Goal: Task Accomplishment & Management: Manage account settings

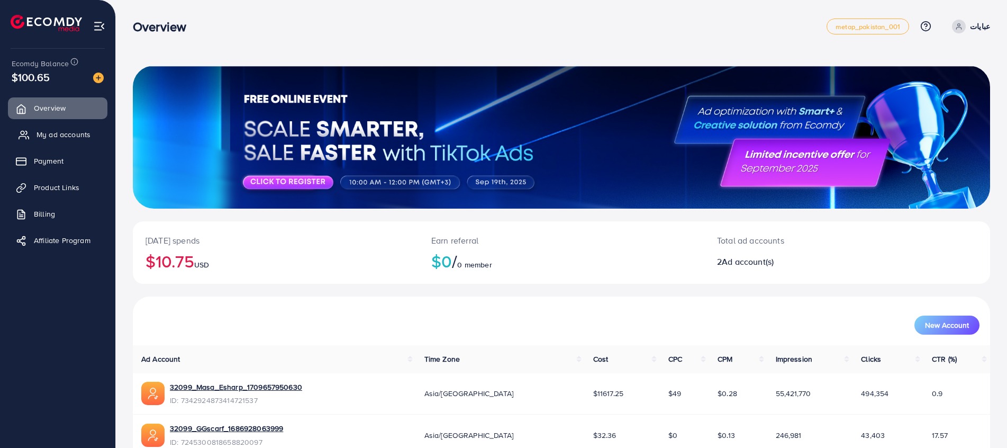
click at [33, 133] on link "My ad accounts" at bounding box center [57, 134] width 99 height 21
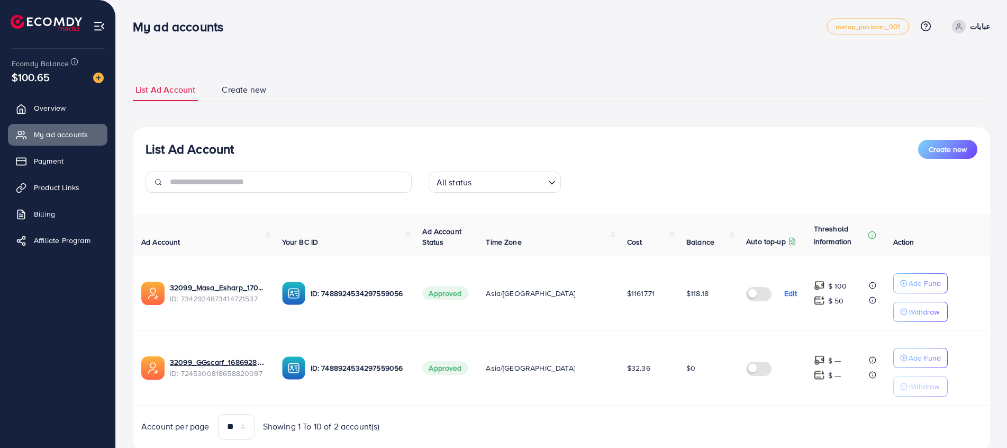
drag, startPoint x: 674, startPoint y: 294, endPoint x: 715, endPoint y: 294, distance: 41.3
click at [716, 294] on td "$118.18" at bounding box center [708, 293] width 60 height 75
drag, startPoint x: 715, startPoint y: 294, endPoint x: 669, endPoint y: 302, distance: 46.6
click at [678, 302] on td "$118.18" at bounding box center [708, 293] width 60 height 75
click at [678, 293] on td "$118.18" at bounding box center [708, 293] width 60 height 75
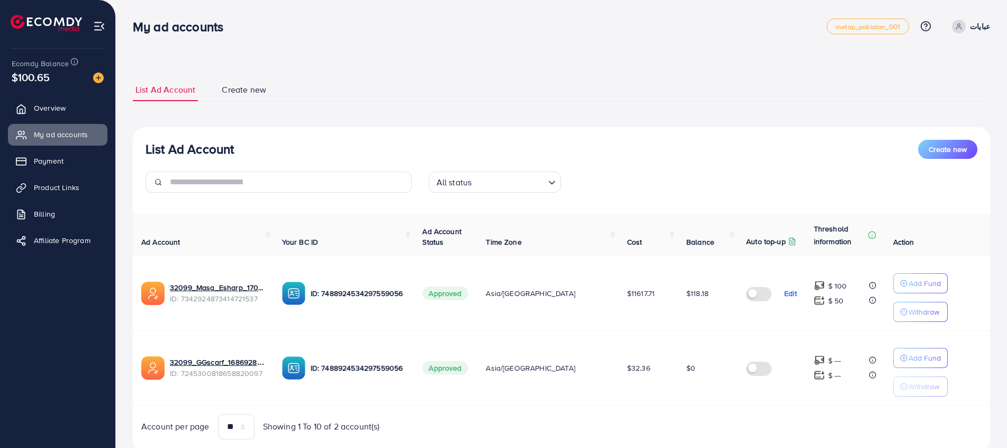
click at [644, 283] on td "$11617.71" at bounding box center [648, 293] width 59 height 75
click at [83, 165] on link "Payment" at bounding box center [57, 160] width 99 height 21
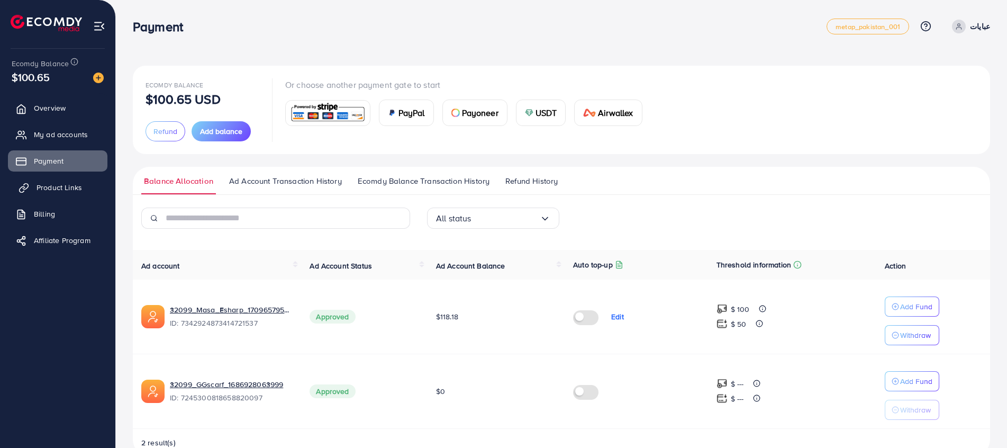
click at [87, 190] on link "Product Links" at bounding box center [57, 187] width 99 height 21
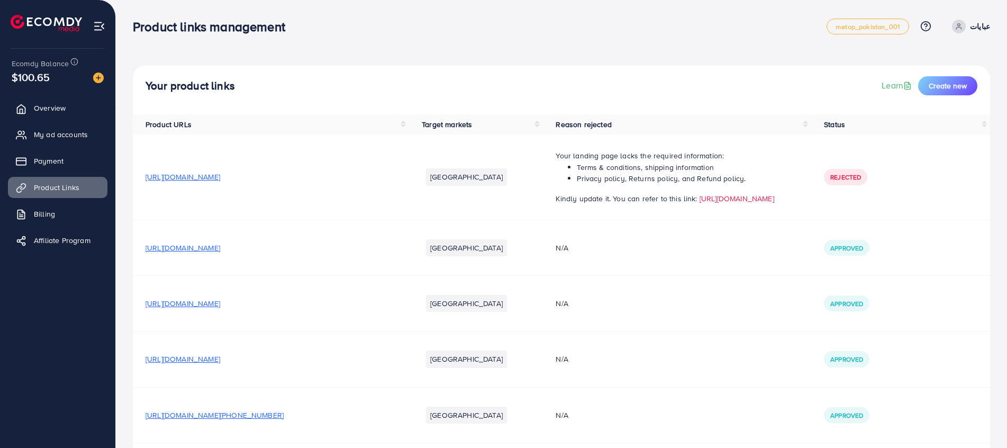
click at [77, 175] on ul "Overview My ad accounts Payment Product Links Billing Affiliate Program" at bounding box center [57, 177] width 115 height 169
click at [72, 163] on link "Payment" at bounding box center [57, 160] width 99 height 21
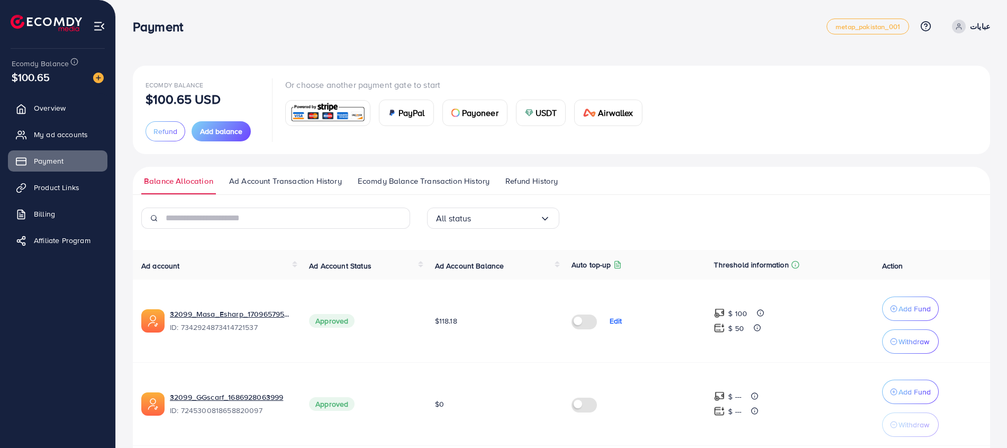
drag, startPoint x: 435, startPoint y: 324, endPoint x: 469, endPoint y: 327, distance: 34.0
click at [469, 327] on td "$118.18" at bounding box center [494, 320] width 137 height 83
drag, startPoint x: 469, startPoint y: 327, endPoint x: 448, endPoint y: 334, distance: 22.4
click at [448, 334] on td "$118.18" at bounding box center [494, 320] width 137 height 83
click at [415, 318] on td "Approved" at bounding box center [363, 320] width 125 height 83
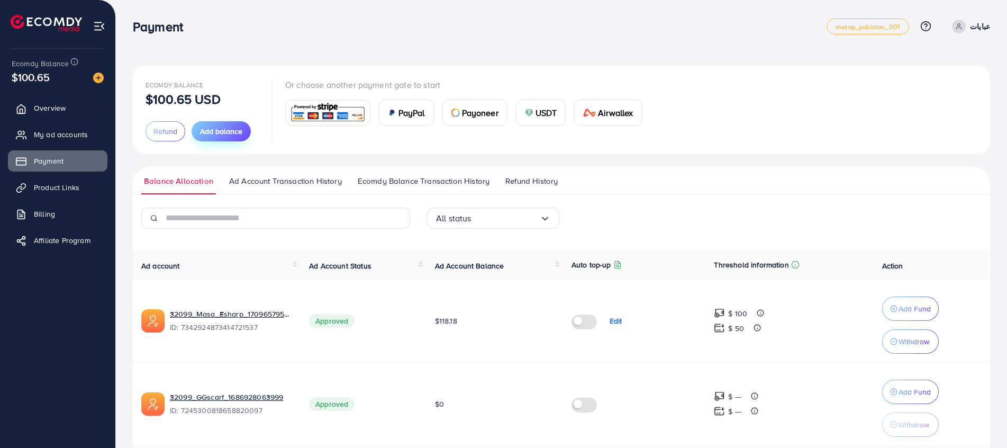
click at [230, 139] on button "Add balance" at bounding box center [221, 131] width 59 height 20
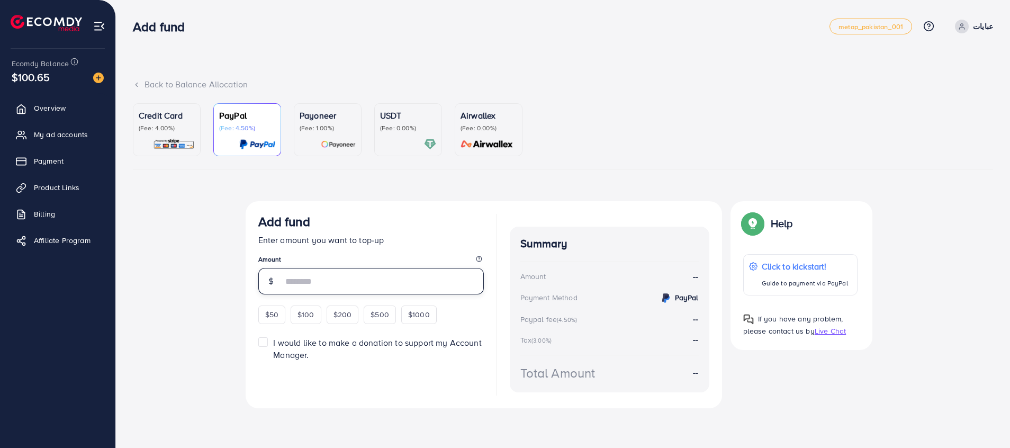
click at [302, 275] on input "number" at bounding box center [383, 281] width 201 height 26
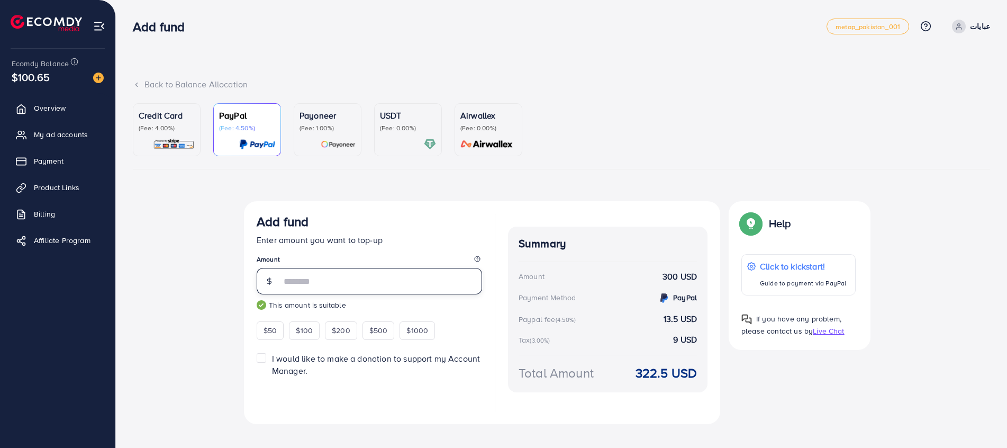
type input "***"
click at [195, 281] on div "Top-up fail! Your transaction cannot be completed with error: Summary Amount عب…" at bounding box center [561, 323] width 857 height 244
click at [139, 124] on p "(Fee: 4.00%)" at bounding box center [167, 128] width 56 height 8
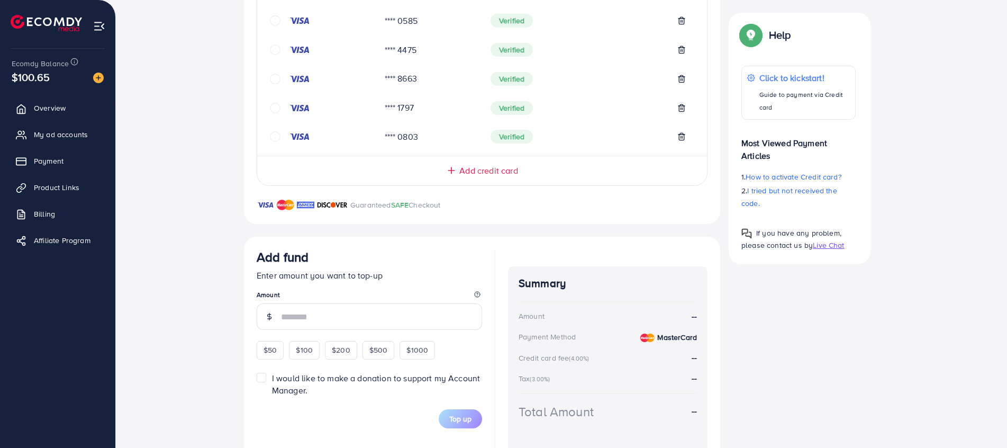
scroll to position [451, 0]
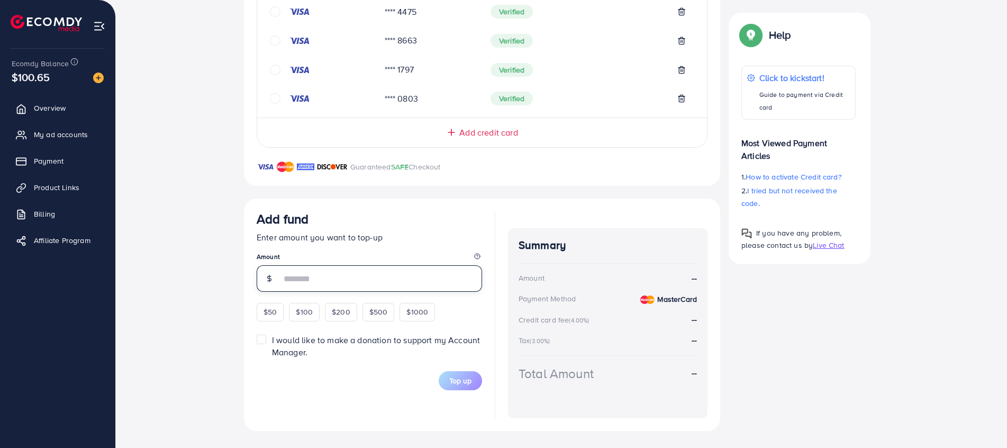
click at [324, 280] on input "number" at bounding box center [381, 278] width 201 height 26
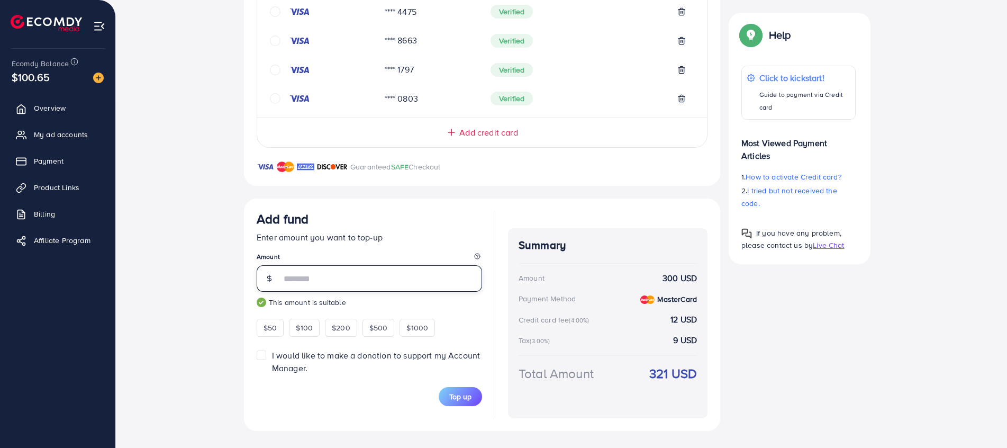
type input "***"
click at [919, 342] on div "Top-up Success! Thanks you for your purchase. Please check your balance again. …" at bounding box center [561, 90] width 857 height 680
click at [334, 286] on input "***" at bounding box center [381, 278] width 201 height 26
type input "*"
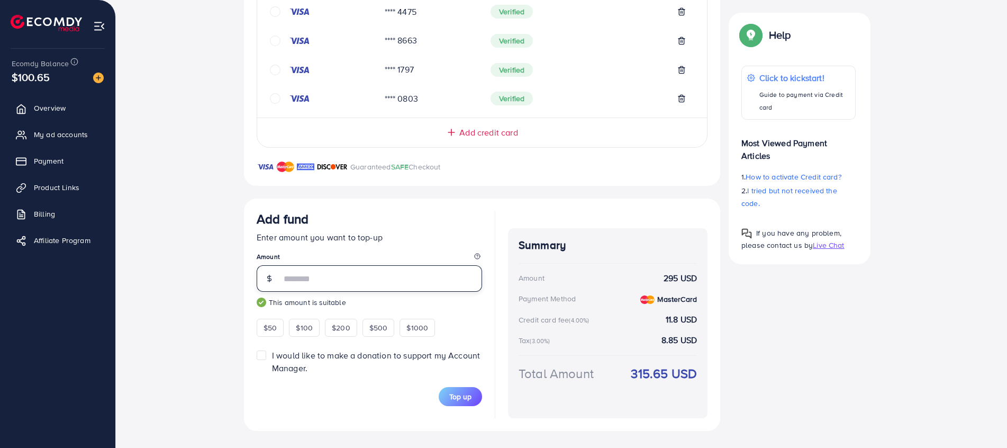
type input "***"
click at [126, 298] on div "Credit Card (Fee: 4.00%) PayPal (Fee: 4.50%) Payoneer (Fee: 1.00%) USDT (Fee: 0…" at bounding box center [561, 41] width 874 height 778
click at [456, 394] on span "Top up" at bounding box center [460, 396] width 22 height 11
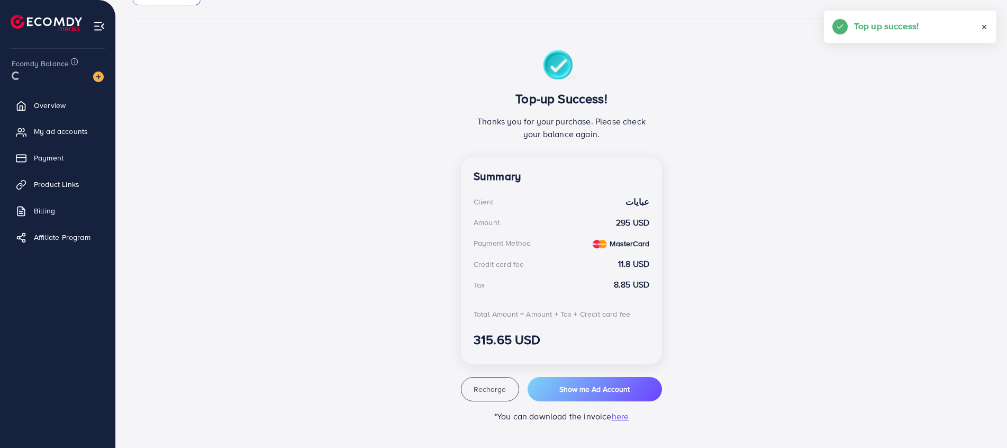
scroll to position [151, 0]
